Goal: Task Accomplishment & Management: Manage account settings

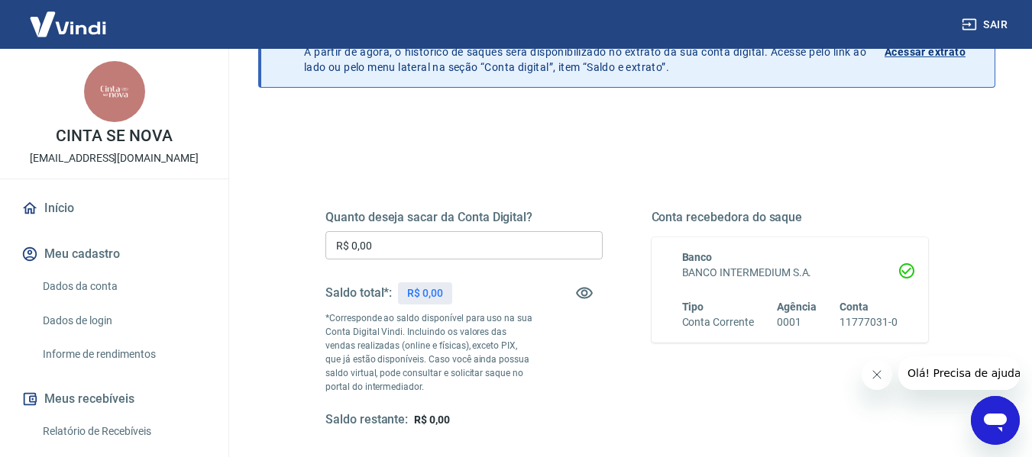
scroll to position [99, 0]
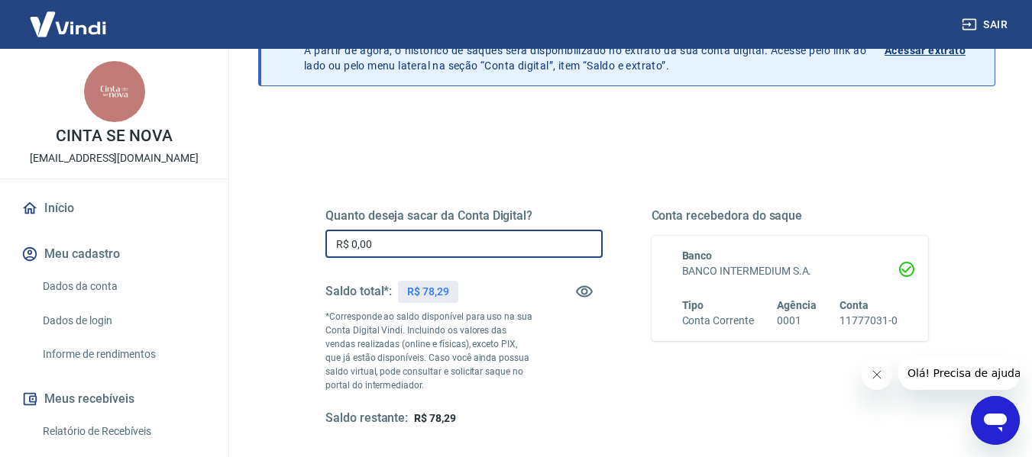
click at [461, 254] on input "R$ 0,00" at bounding box center [463, 244] width 277 height 28
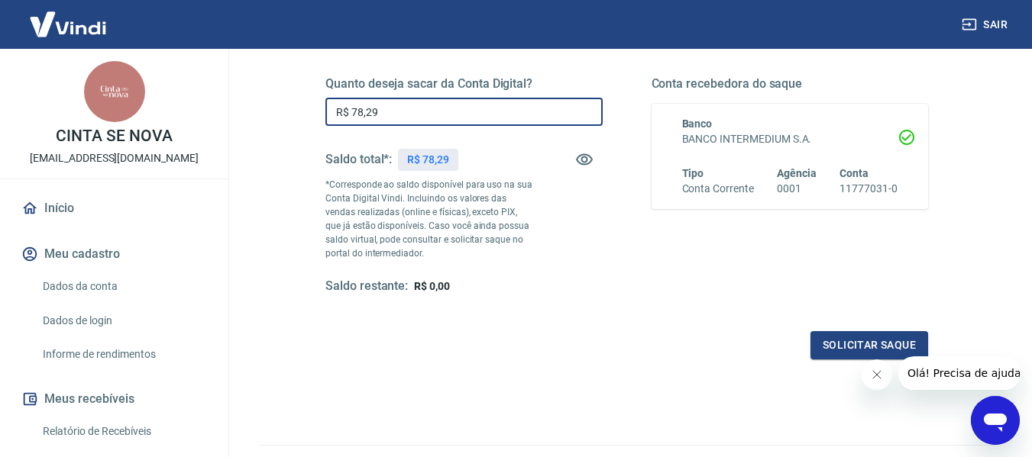
scroll to position [235, 0]
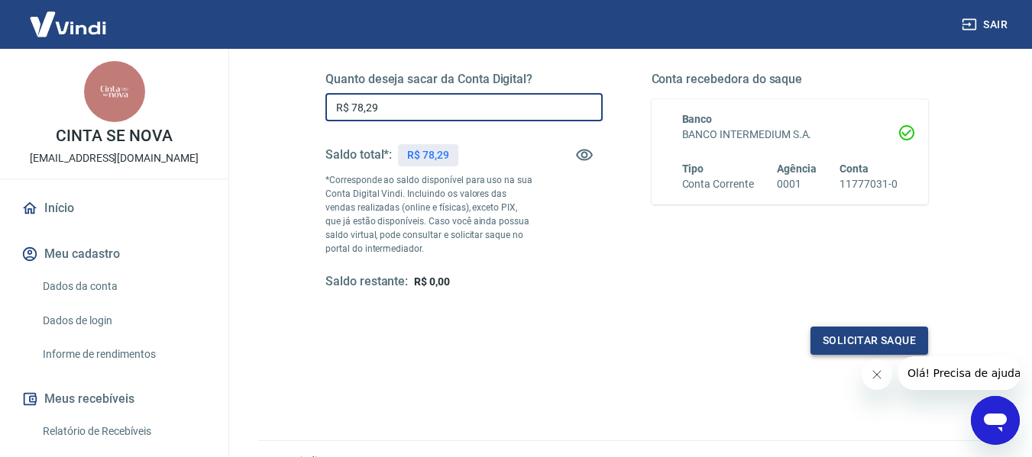
type input "R$ 78,29"
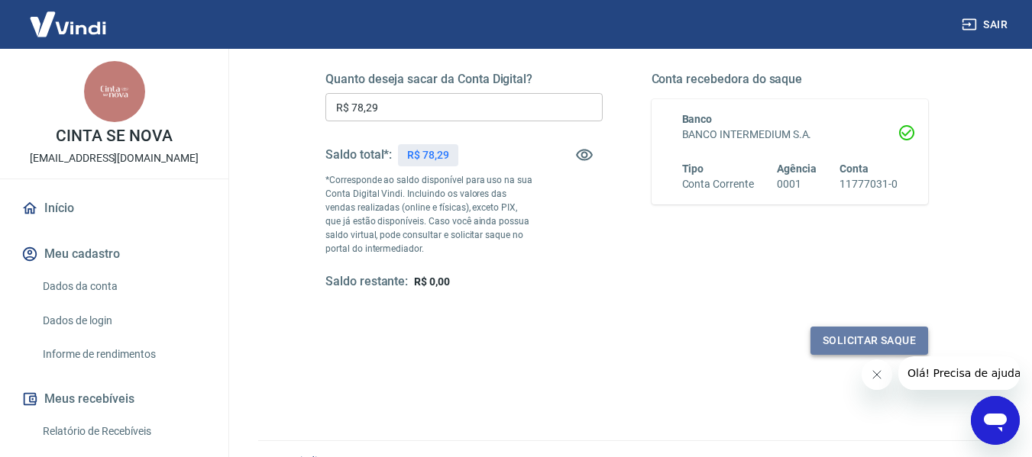
click at [884, 339] on button "Solicitar saque" at bounding box center [869, 341] width 118 height 28
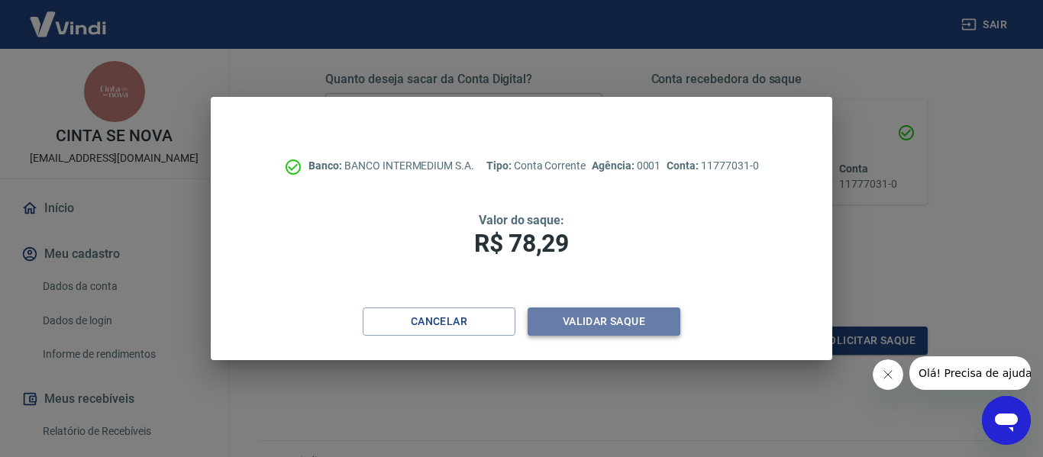
click at [583, 321] on button "Validar saque" at bounding box center [604, 322] width 153 height 28
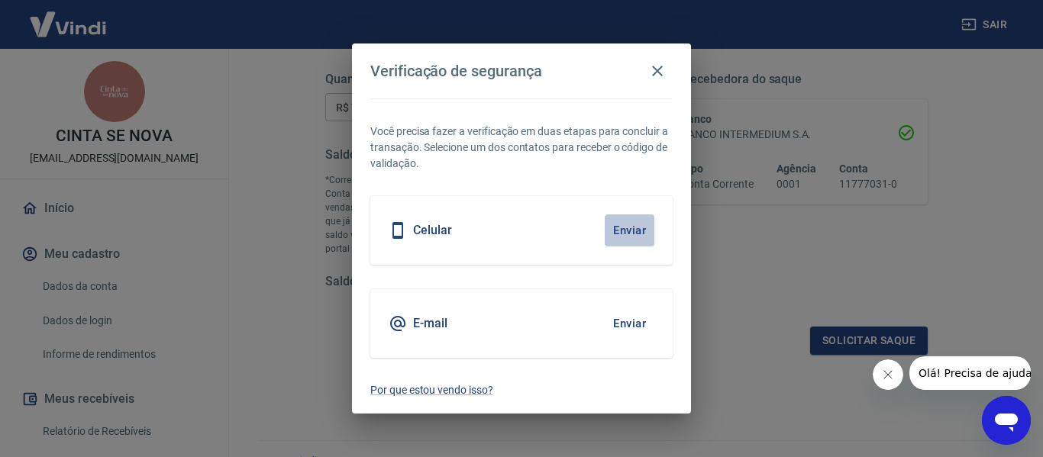
click at [632, 226] on button "Enviar" at bounding box center [630, 231] width 50 height 32
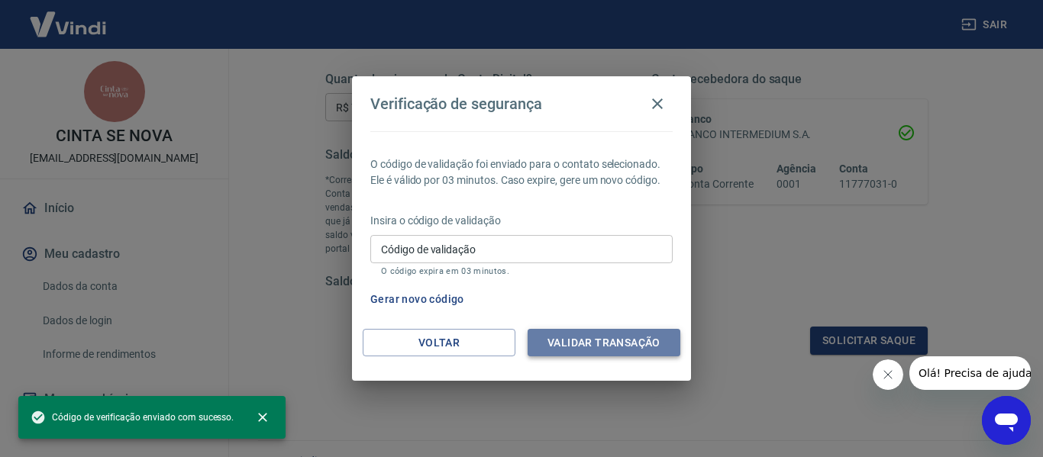
click at [602, 335] on button "Validar transação" at bounding box center [604, 343] width 153 height 28
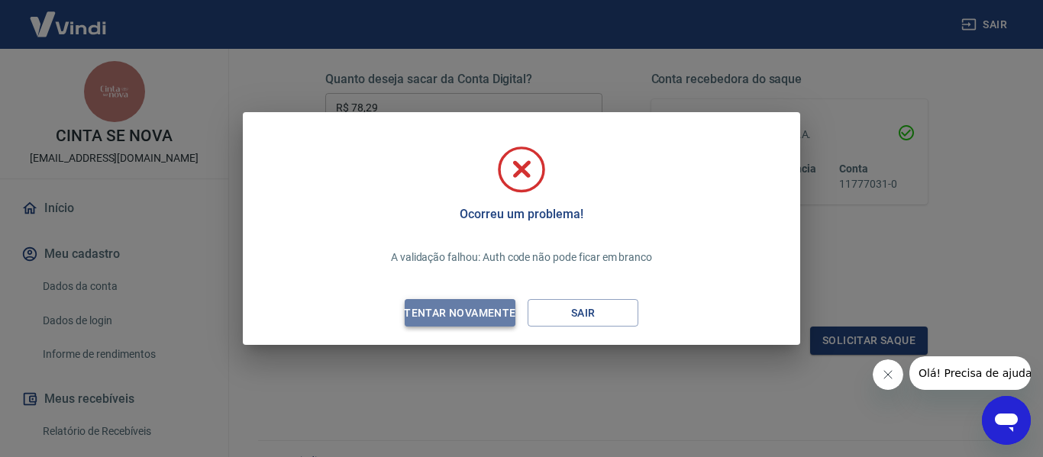
click at [484, 312] on div "Tentar novamente" at bounding box center [460, 313] width 148 height 19
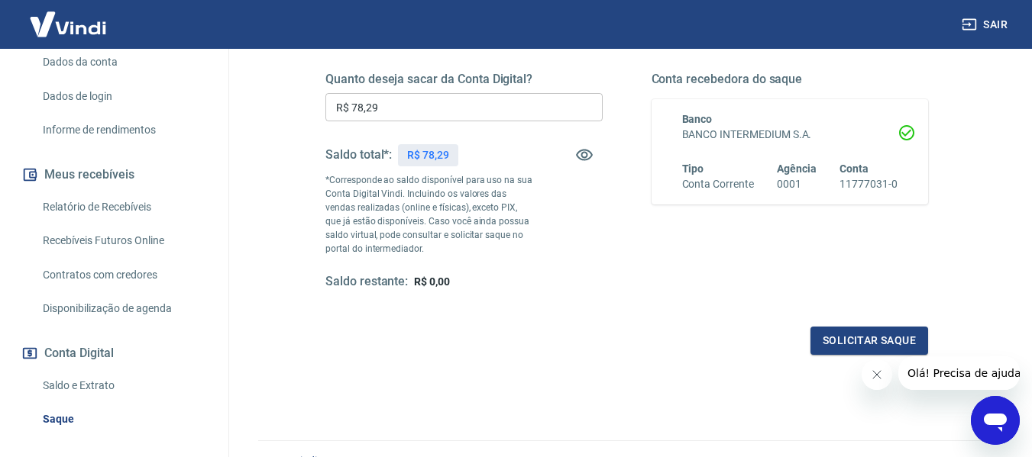
scroll to position [237, 0]
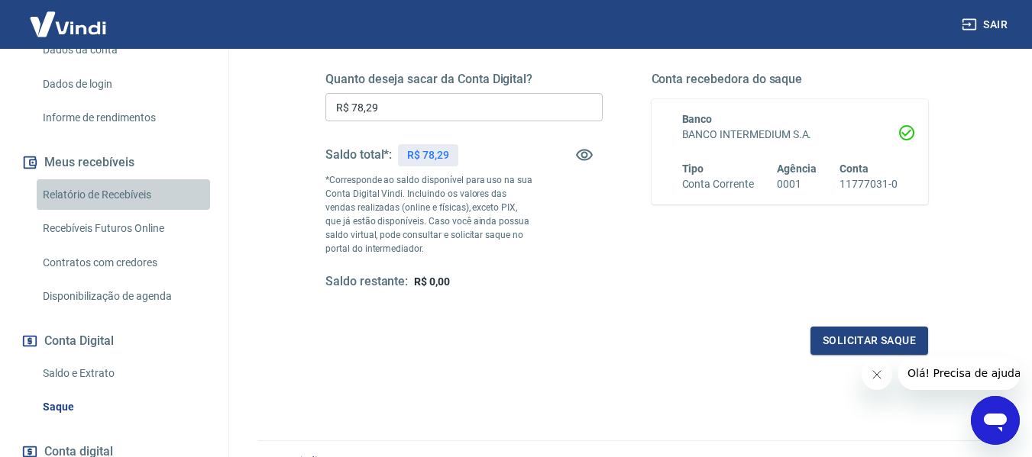
click at [131, 192] on link "Relatório de Recebíveis" at bounding box center [123, 194] width 173 height 31
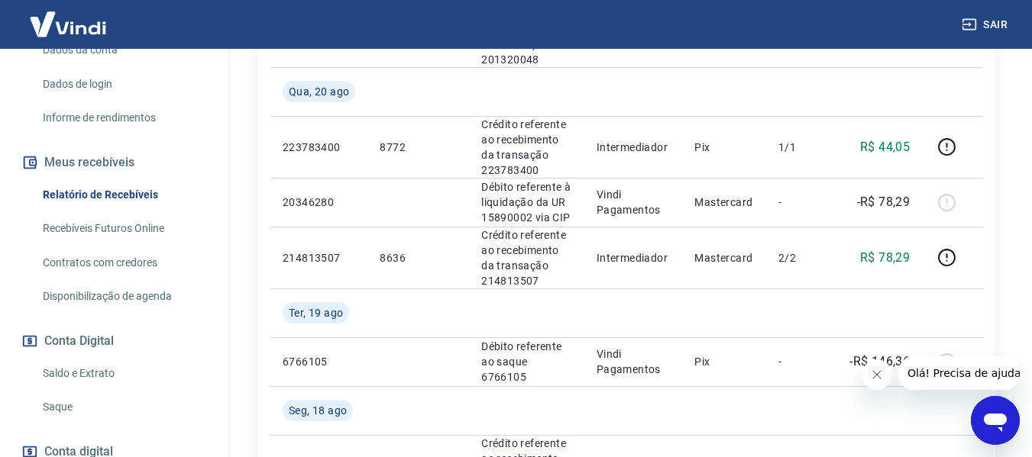
scroll to position [658, 0]
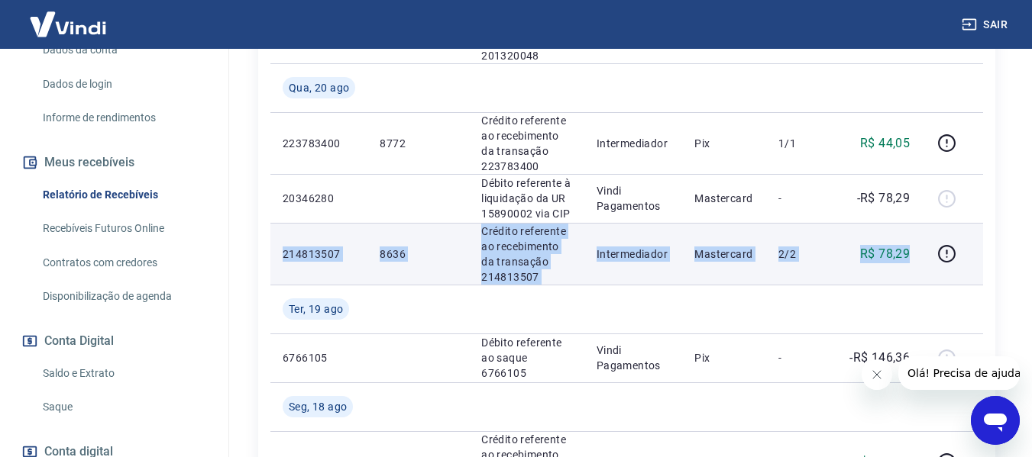
drag, startPoint x: 279, startPoint y: 253, endPoint x: 917, endPoint y: 249, distance: 638.5
click at [917, 249] on tr "214813507 8636 Crédito referente ao recebimento da transação 214813507 Intermed…" at bounding box center [626, 254] width 713 height 62
copy tr "214813507 8636 Crédito referente ao recebimento da transação 214813507 Intermed…"
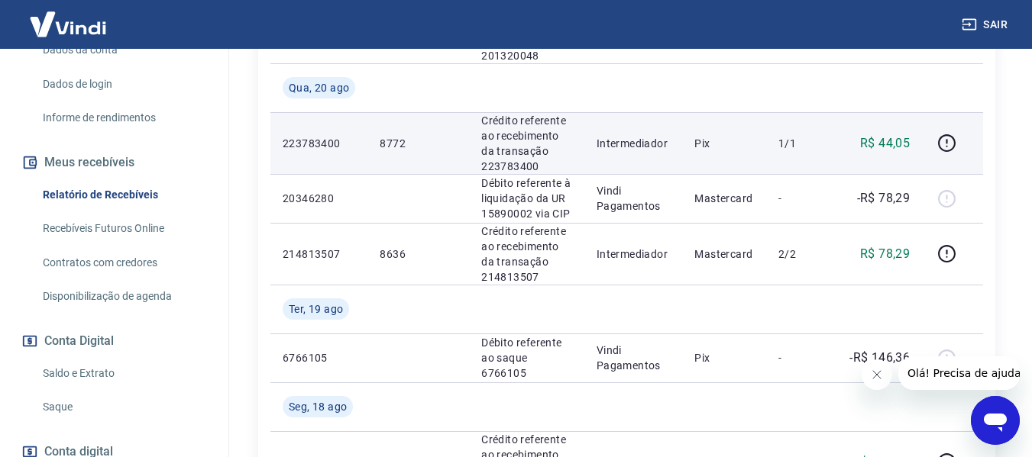
click at [384, 163] on td "8772" at bounding box center [418, 143] width 102 height 62
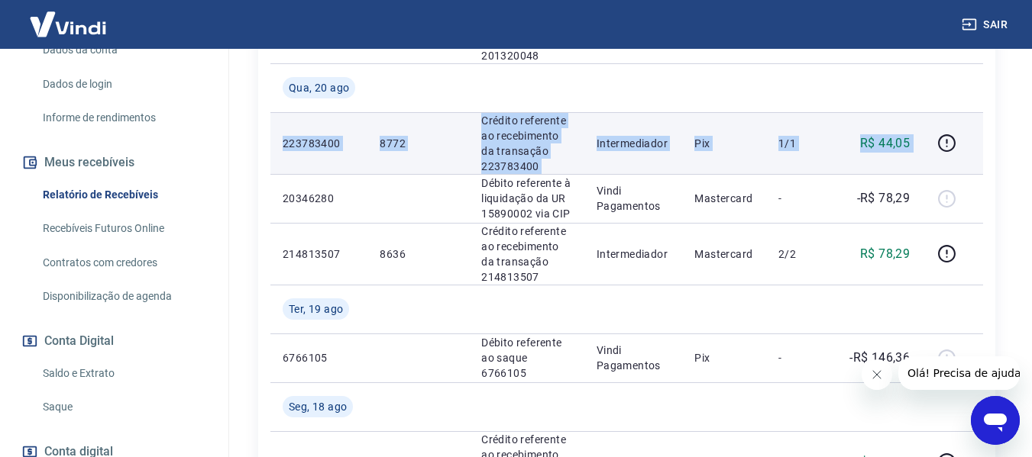
drag, startPoint x: 284, startPoint y: 144, endPoint x: 928, endPoint y: 140, distance: 643.8
click at [928, 140] on tr "223783400 8772 Crédito referente ao recebimento da transação 223783400 Intermed…" at bounding box center [626, 143] width 713 height 62
copy tr "223783400 8772 Crédito referente ao recebimento da transação 223783400 Intermed…"
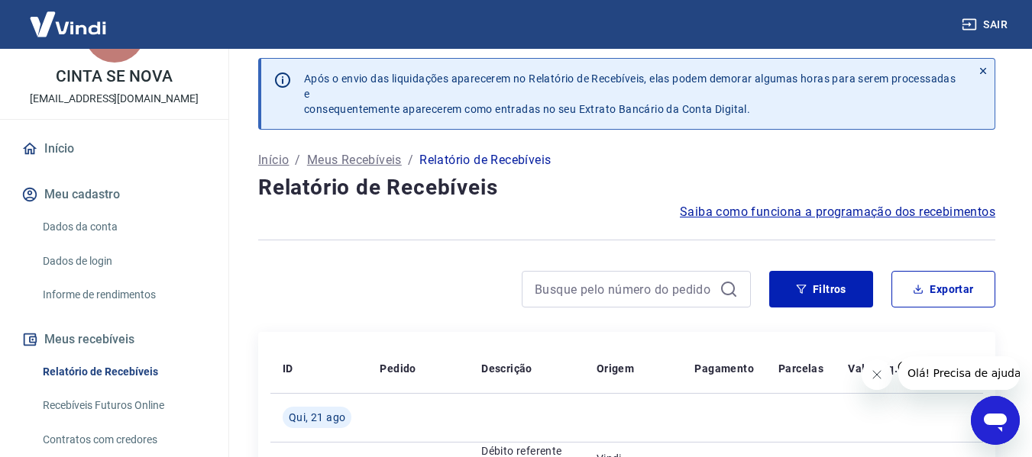
scroll to position [0, 0]
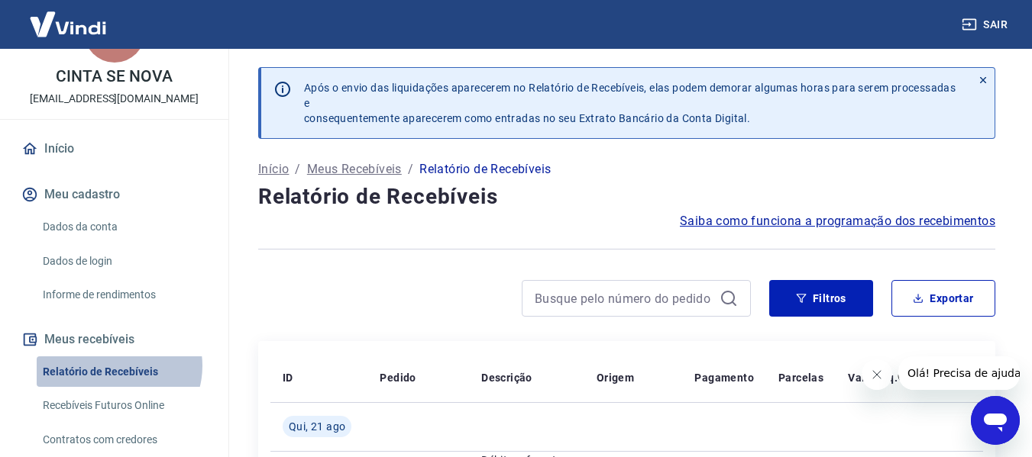
click at [114, 366] on link "Relatório de Recebíveis" at bounding box center [123, 372] width 173 height 31
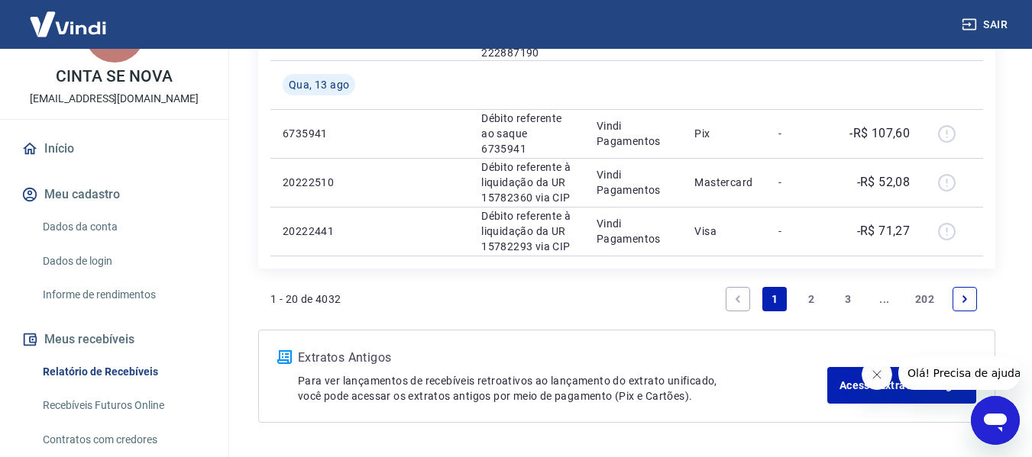
scroll to position [1682, 0]
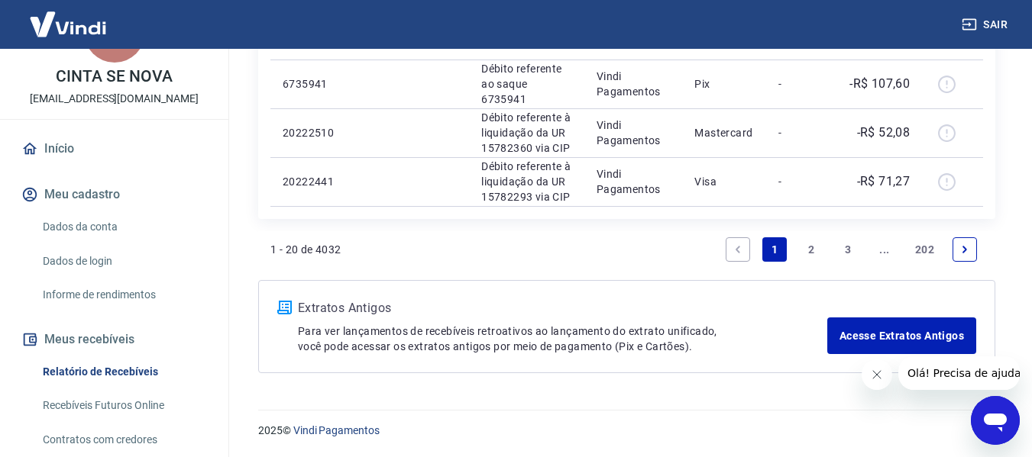
click at [964, 247] on icon "Next page" at bounding box center [964, 249] width 5 height 7
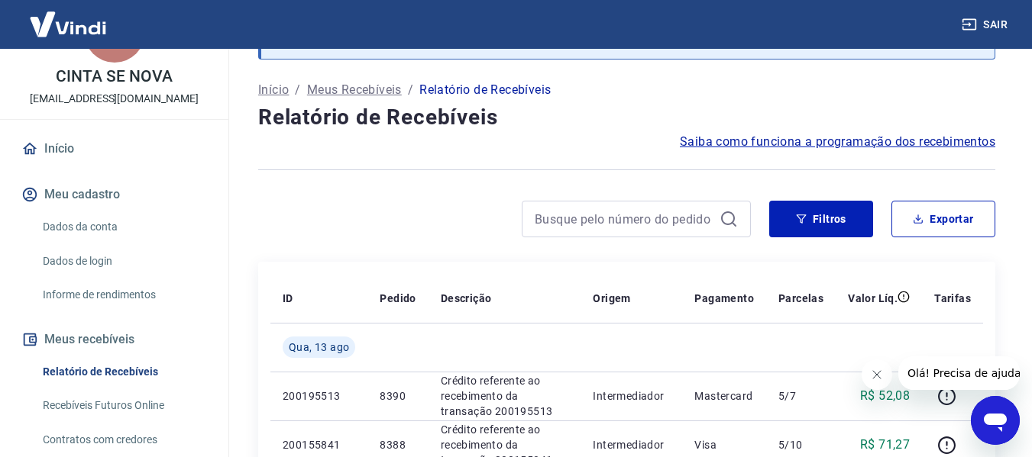
scroll to position [1418, 0]
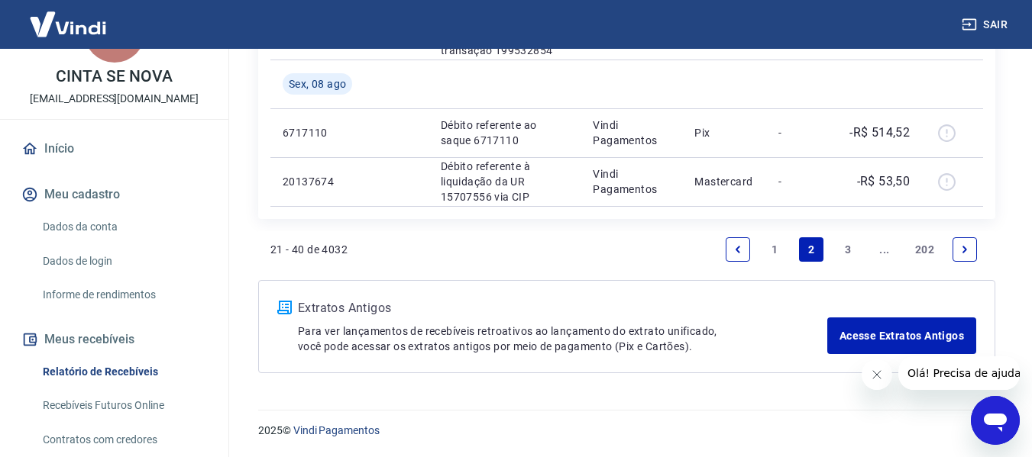
click at [964, 247] on icon "Next page" at bounding box center [964, 249] width 5 height 7
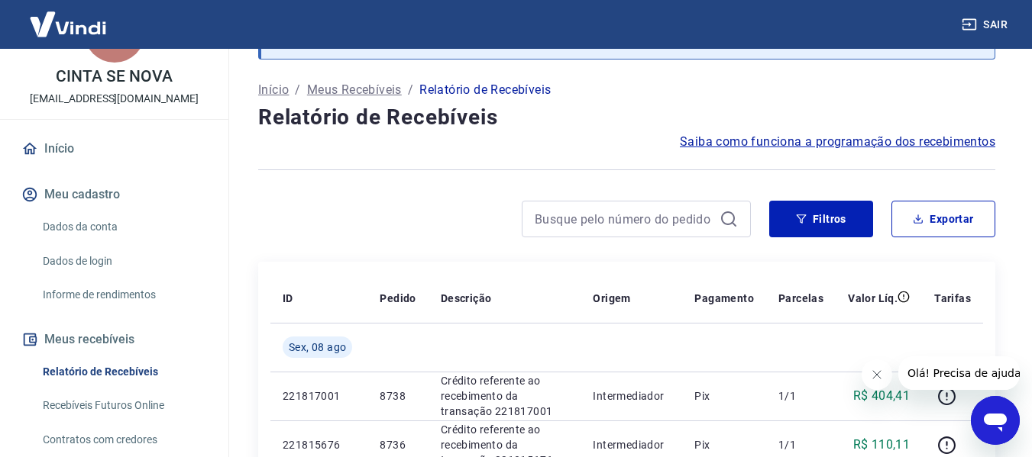
scroll to position [1565, 0]
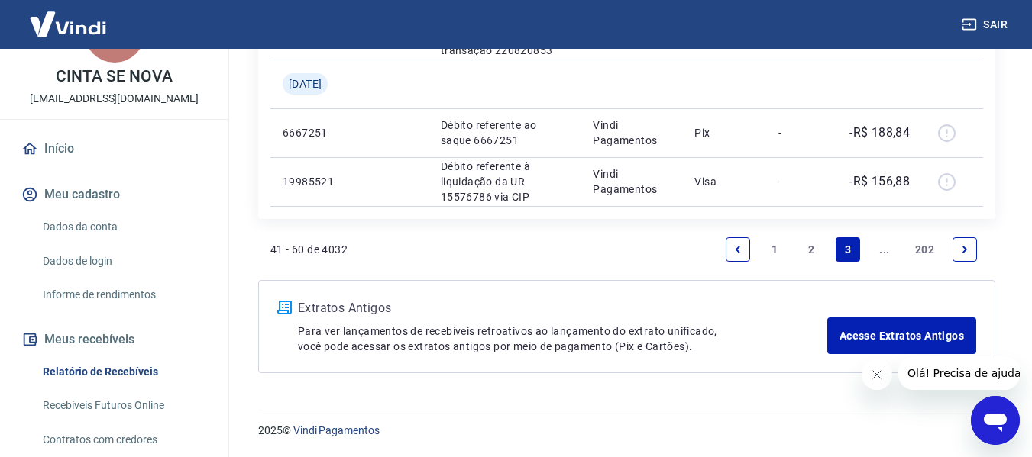
click at [968, 247] on icon "Next page" at bounding box center [964, 249] width 11 height 11
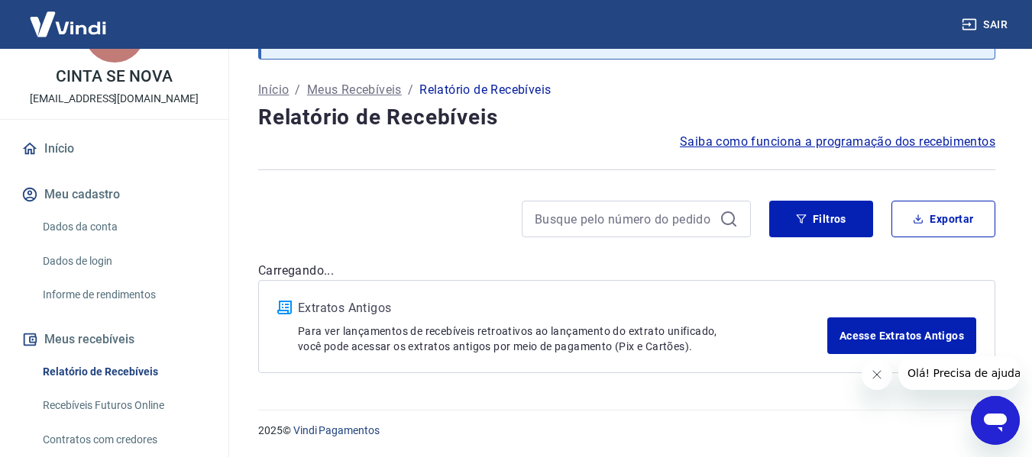
click at [968, 247] on div "Após o envio das liquidações aparecerem no Relatório de Recebíveis, elas podem …" at bounding box center [627, 180] width 774 height 422
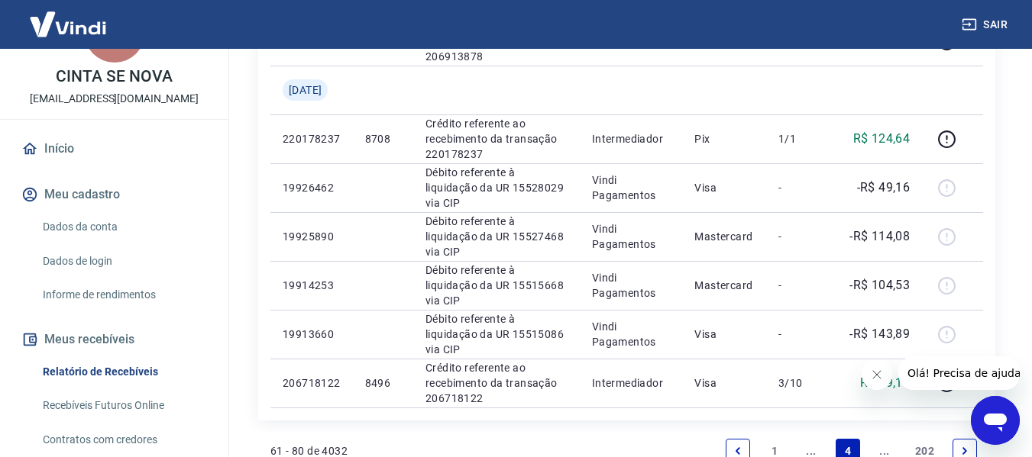
scroll to position [1369, 0]
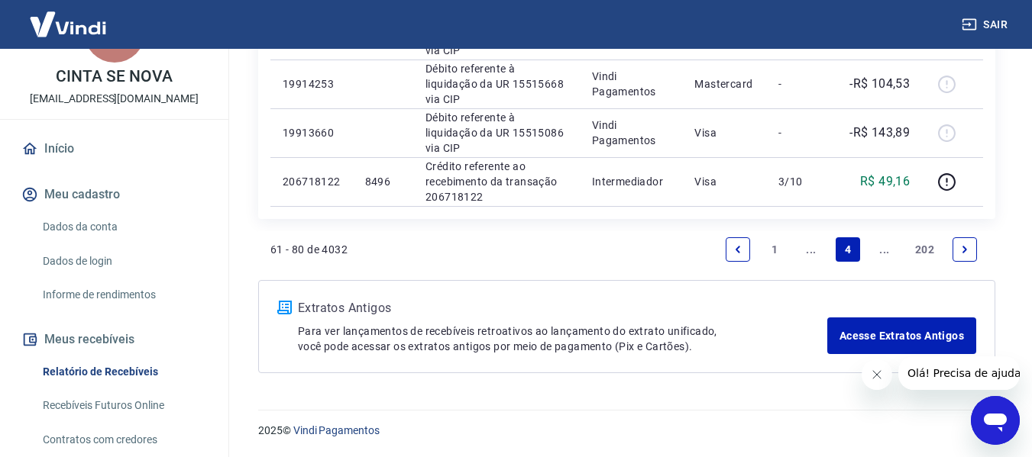
click at [732, 245] on icon "Previous page" at bounding box center [737, 249] width 11 height 11
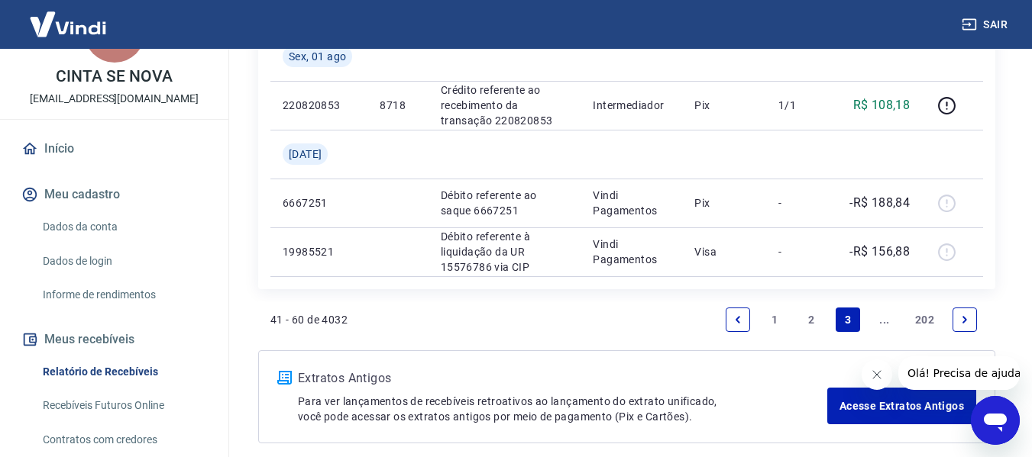
scroll to position [1498, 0]
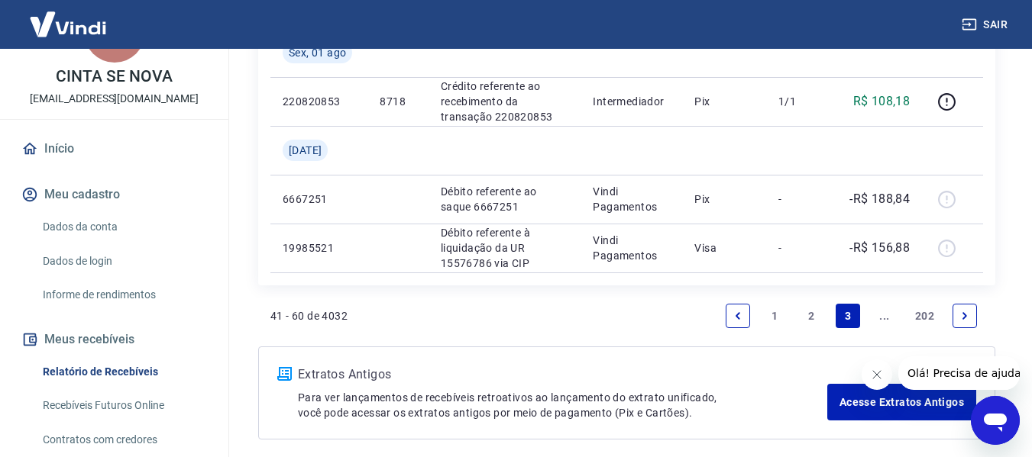
click at [961, 314] on icon "Next page" at bounding box center [964, 316] width 11 height 11
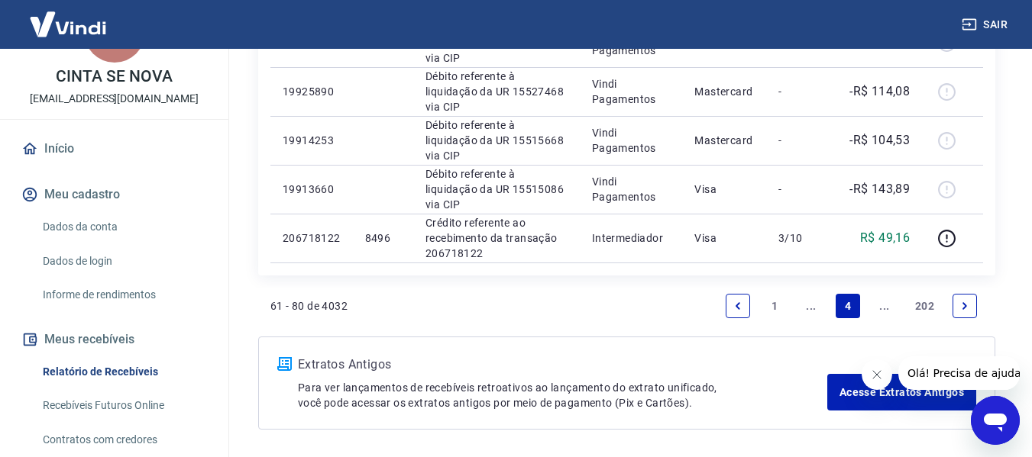
scroll to position [1319, 0]
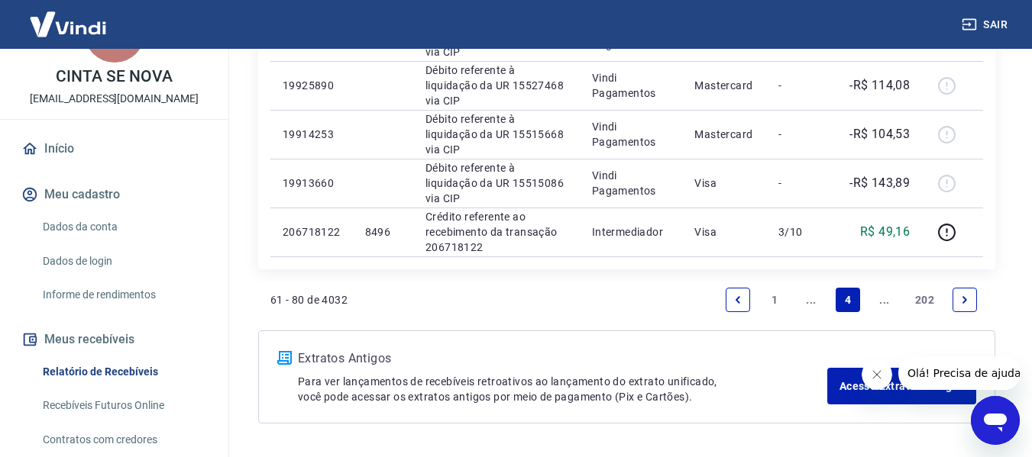
click at [958, 298] on link "Next page" at bounding box center [964, 300] width 24 height 24
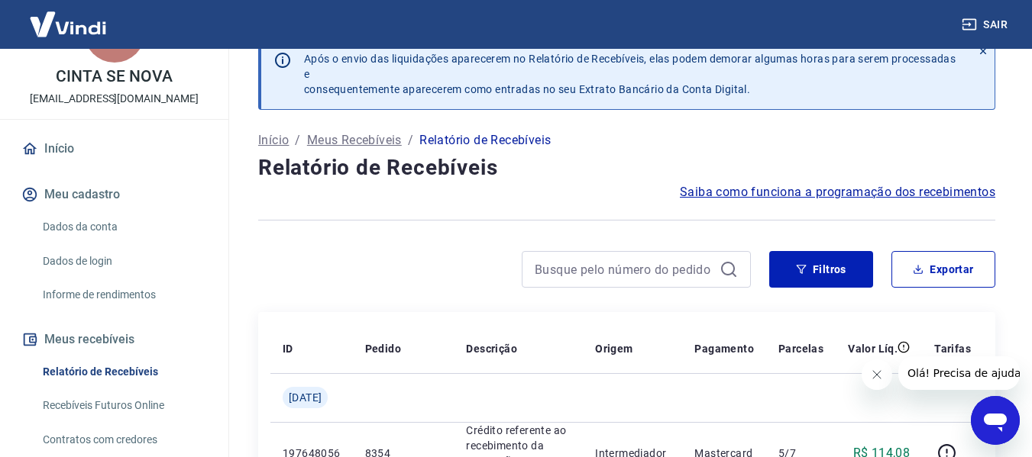
scroll to position [1572, 0]
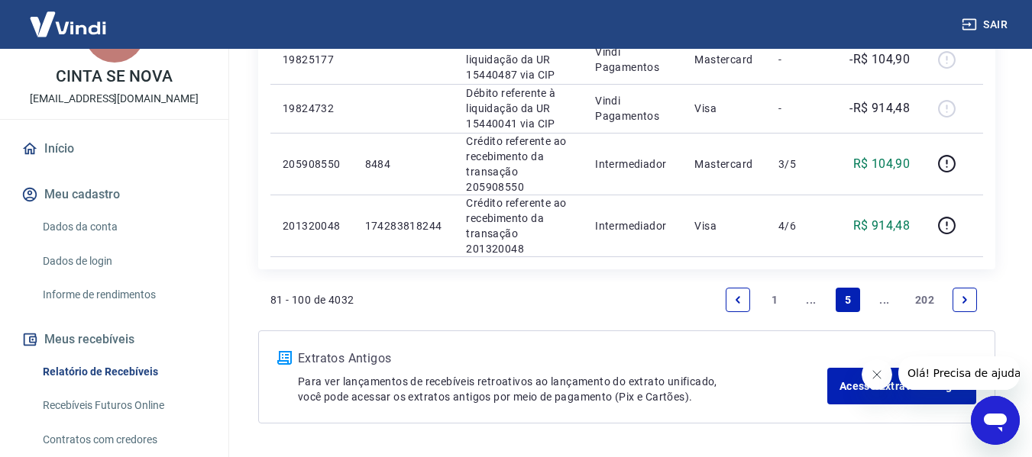
click at [971, 301] on link "Next page" at bounding box center [964, 300] width 24 height 24
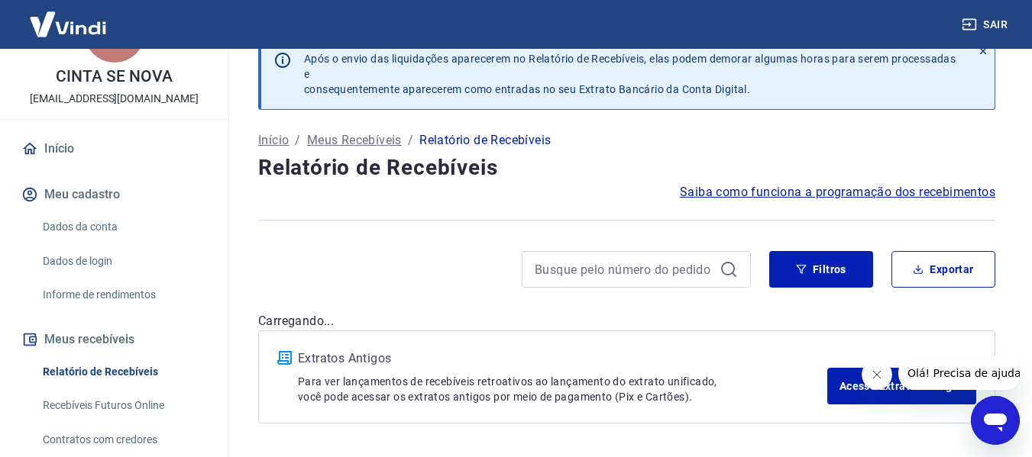
scroll to position [1466, 0]
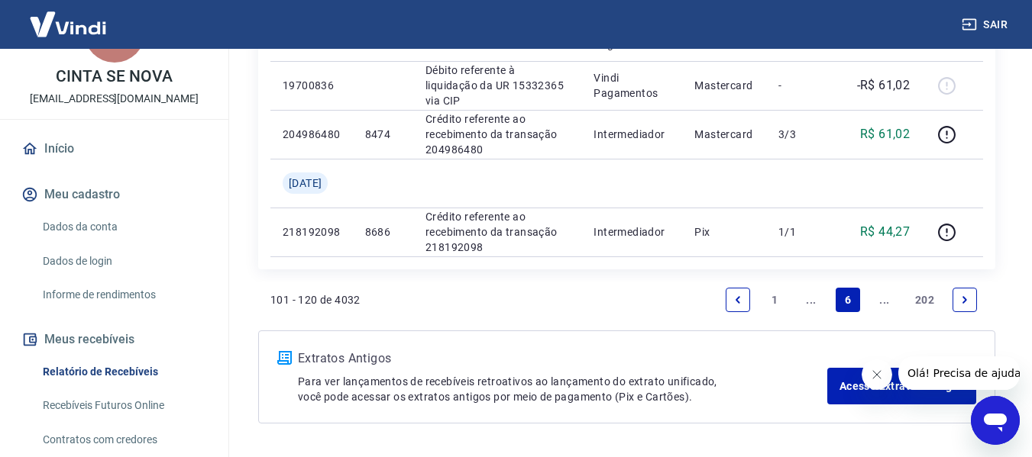
click at [965, 302] on icon "Next page" at bounding box center [964, 300] width 11 height 11
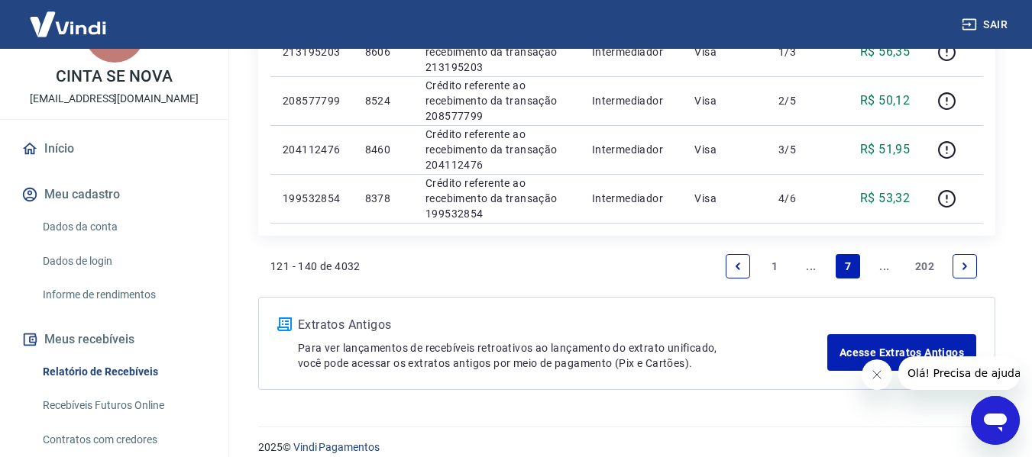
scroll to position [1418, 0]
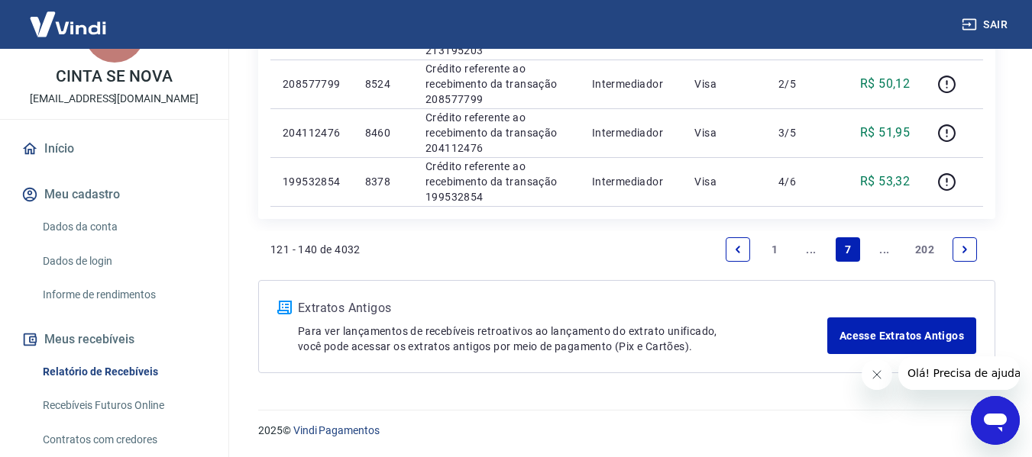
click at [966, 254] on icon "Next page" at bounding box center [964, 249] width 11 height 11
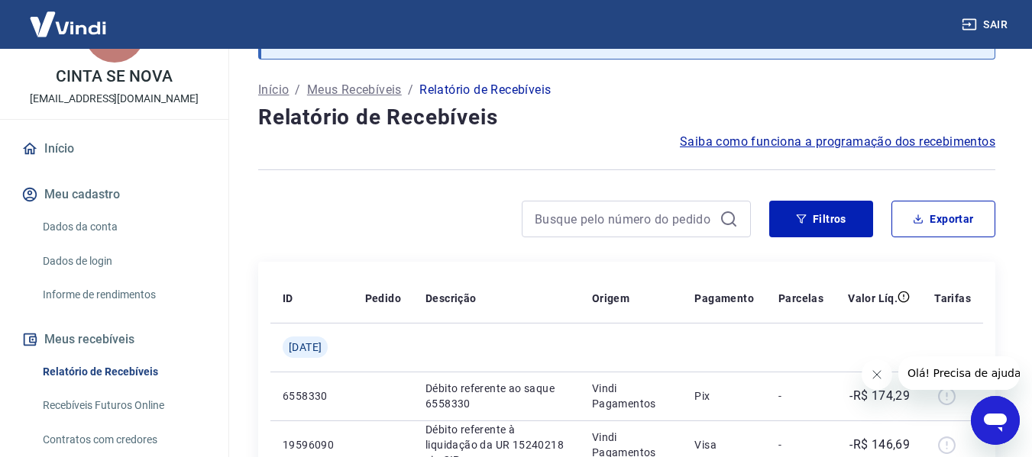
scroll to position [1418, 0]
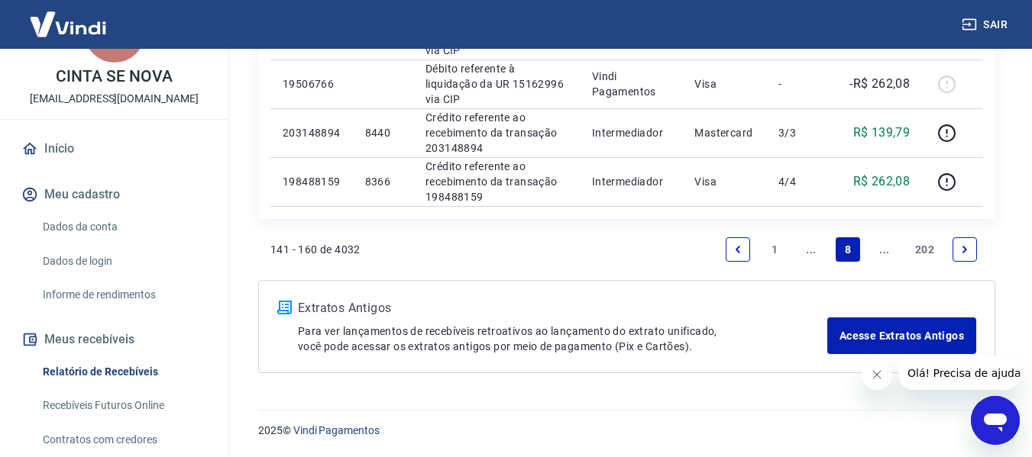
click at [974, 250] on link "Next page" at bounding box center [964, 250] width 24 height 24
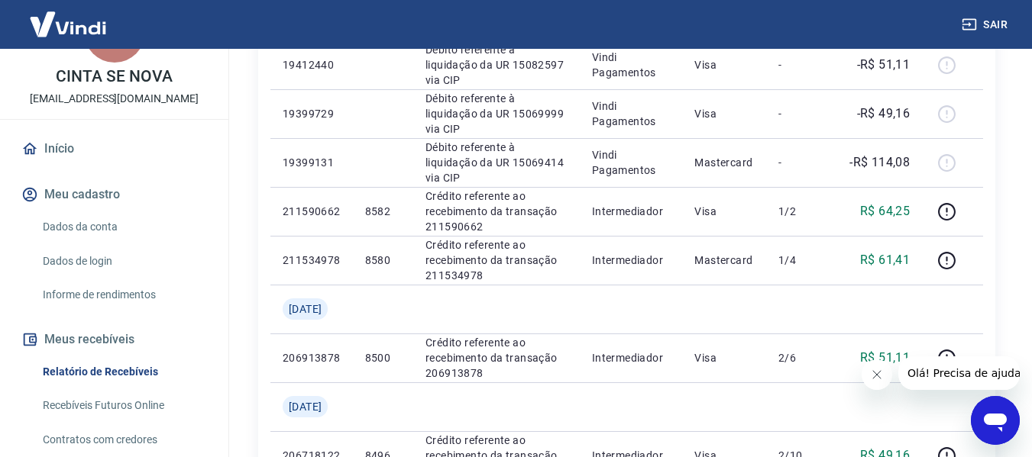
scroll to position [1102, 0]
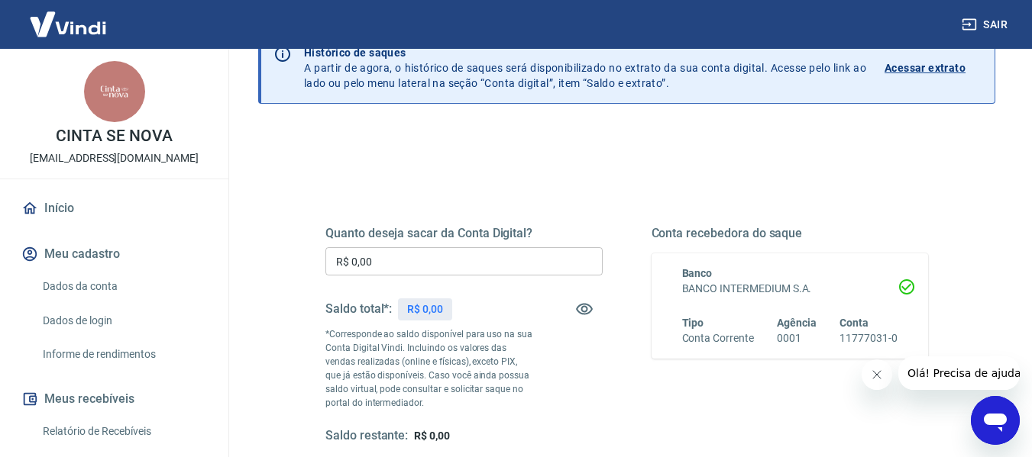
scroll to position [90, 0]
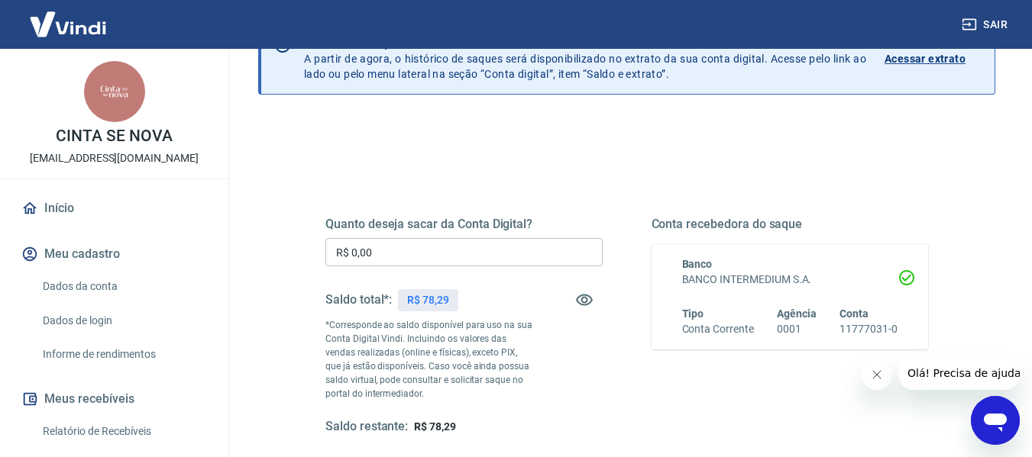
click at [443, 256] on input "R$ 0,00" at bounding box center [463, 252] width 277 height 28
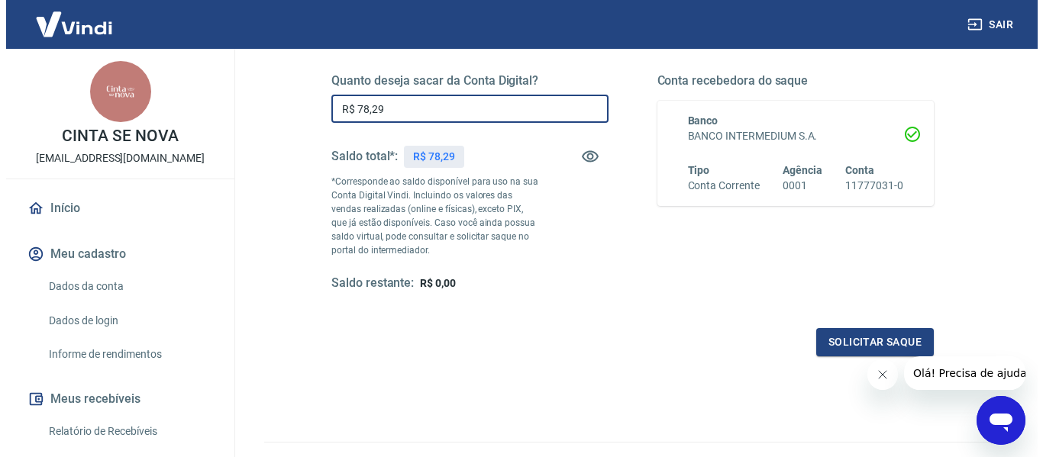
scroll to position [235, 0]
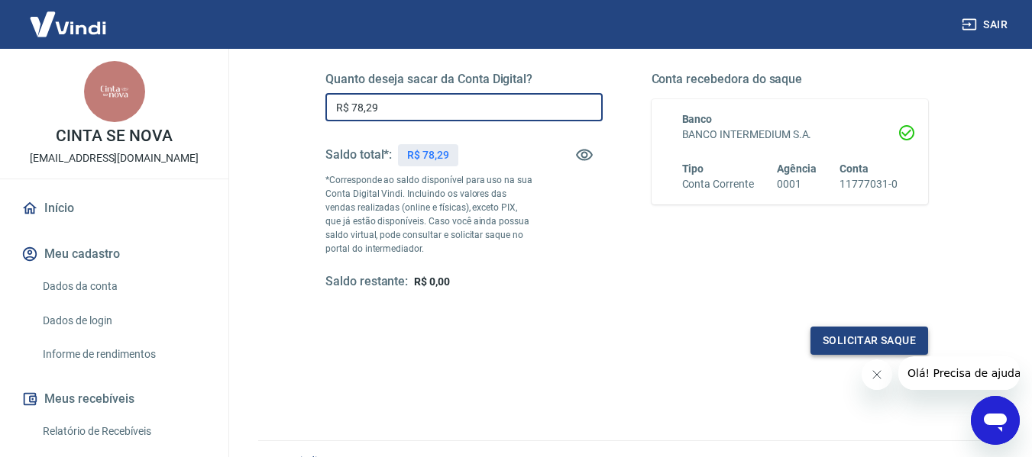
type input "R$ 78,29"
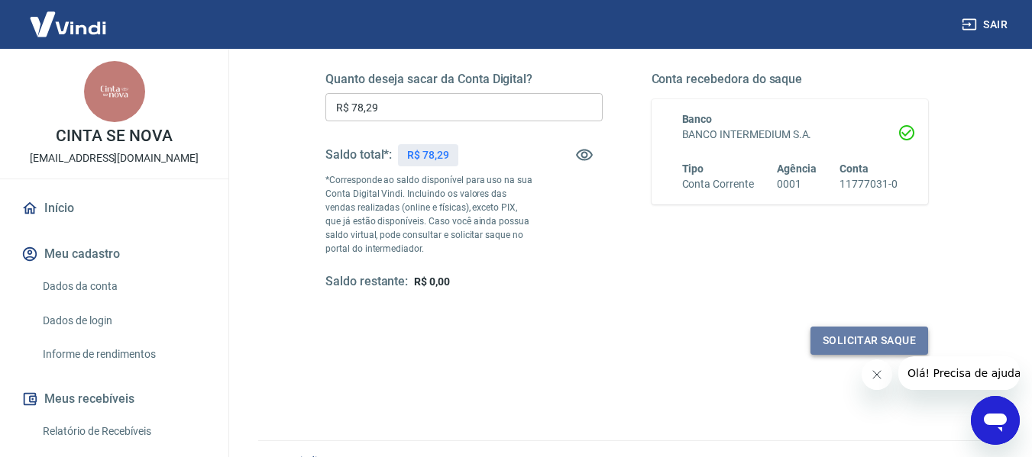
click at [898, 335] on button "Solicitar saque" at bounding box center [869, 341] width 118 height 28
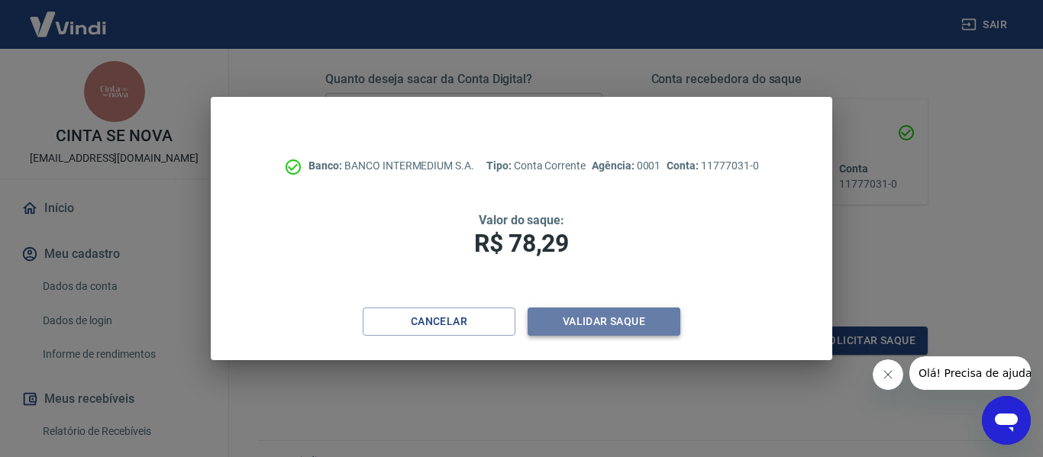
click at [635, 325] on button "Validar saque" at bounding box center [604, 322] width 153 height 28
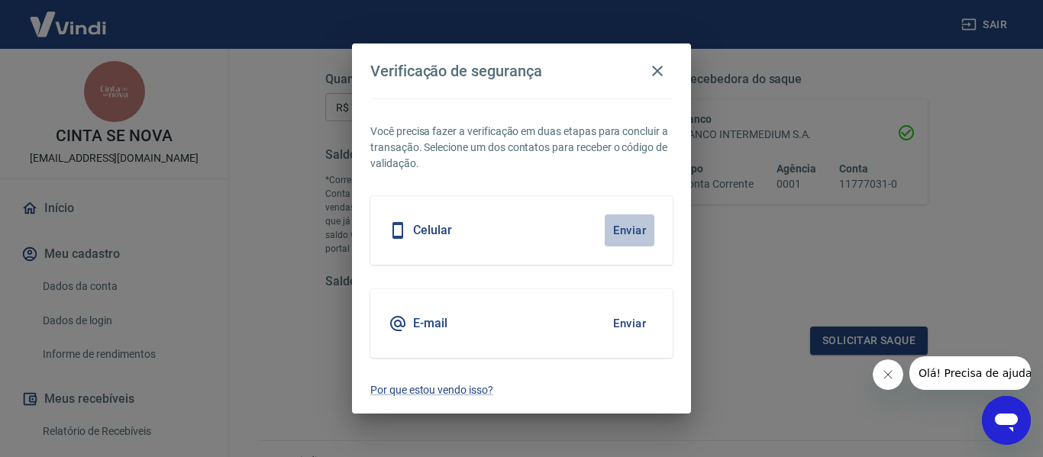
click at [627, 226] on button "Enviar" at bounding box center [630, 231] width 50 height 32
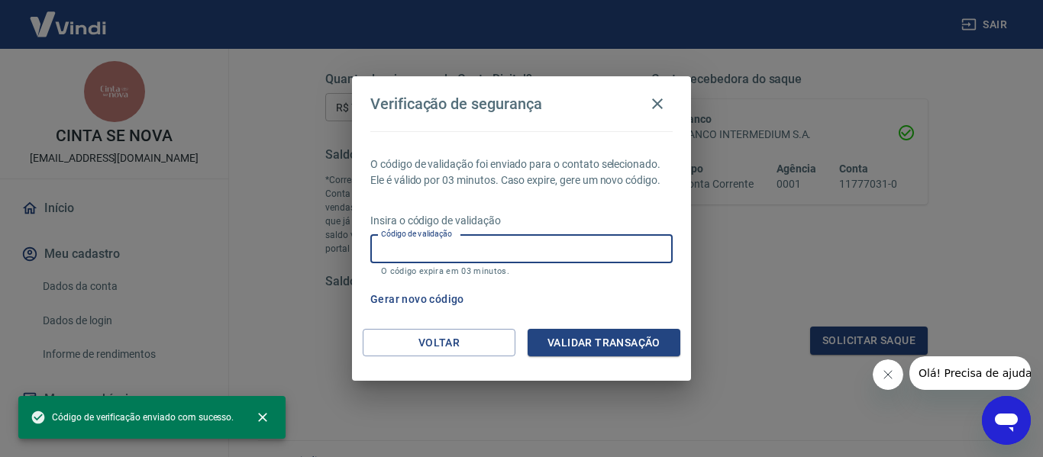
click at [538, 241] on input "Código de validação" at bounding box center [521, 249] width 302 height 28
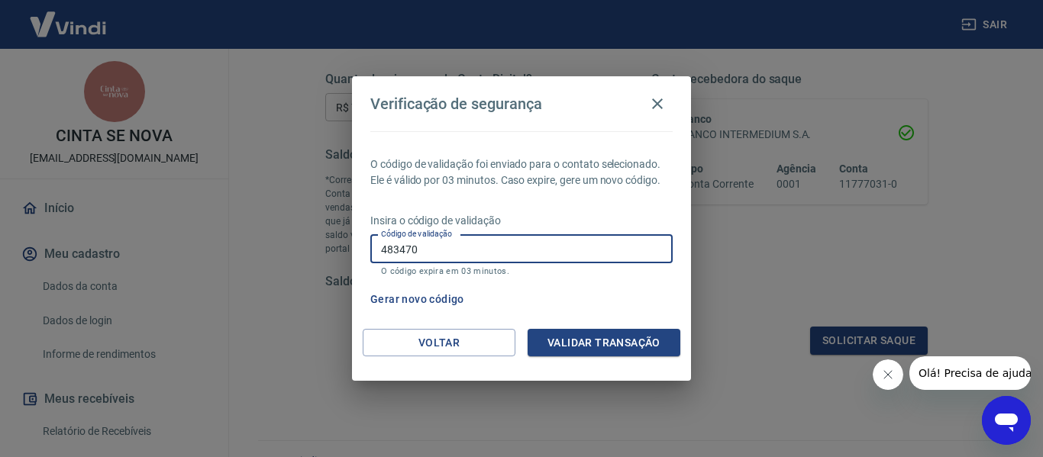
click at [478, 257] on input "483470" at bounding box center [521, 249] width 302 height 28
type input "4"
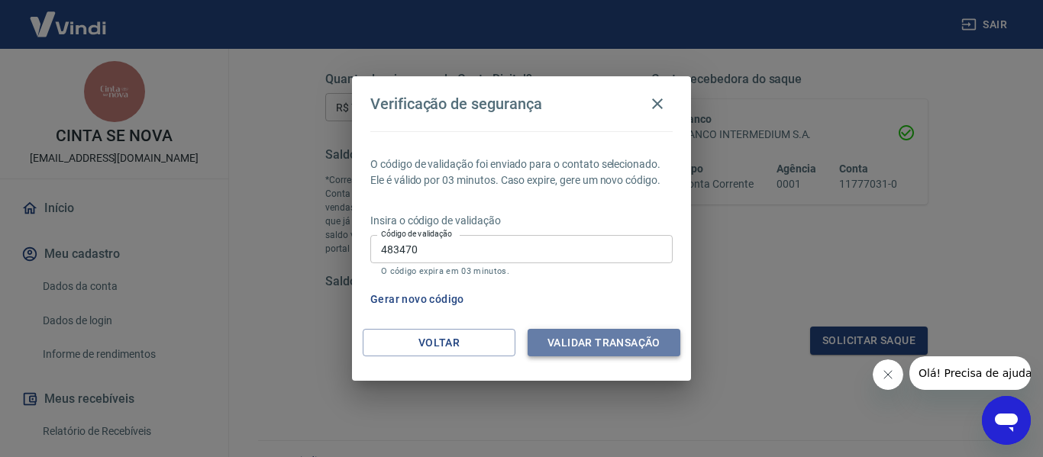
click at [567, 340] on button "Validar transação" at bounding box center [604, 343] width 153 height 28
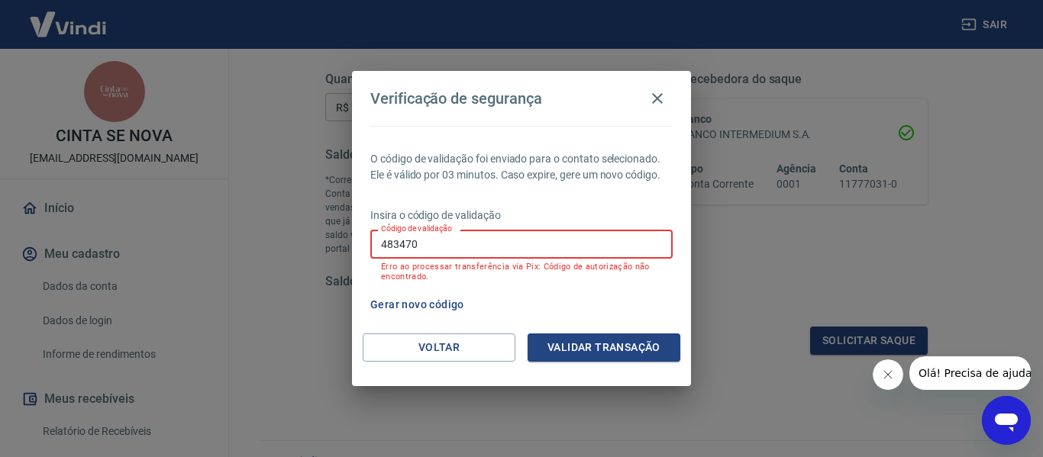
click at [454, 253] on input "483470" at bounding box center [521, 244] width 302 height 28
type input "4"
type input "705052"
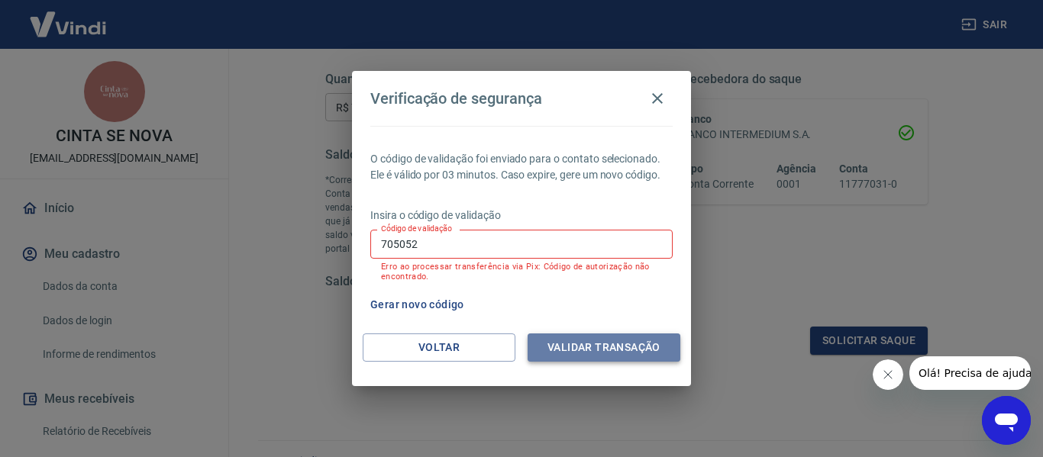
click at [600, 343] on button "Validar transação" at bounding box center [604, 348] width 153 height 28
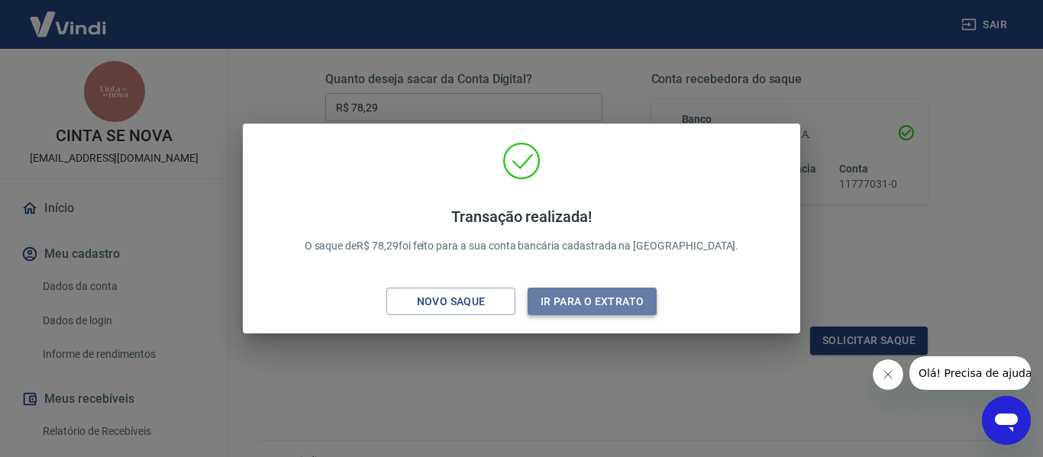
click at [567, 302] on button "Ir para o extrato" at bounding box center [592, 302] width 129 height 28
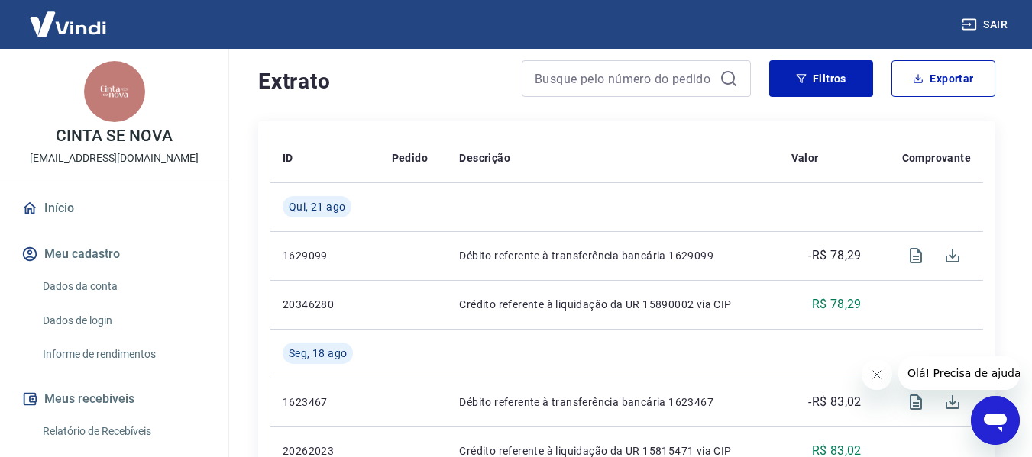
scroll to position [297, 0]
